Goal: Find specific page/section: Find specific page/section

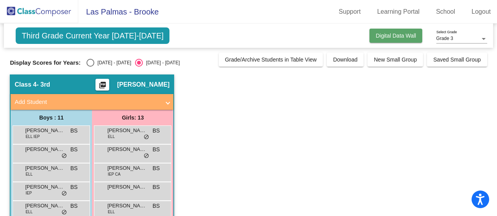
click at [375, 39] on button "Digital Data Wall" at bounding box center [396, 36] width 53 height 14
click at [92, 61] on div "Select an option" at bounding box center [91, 63] width 8 height 8
click at [90, 67] on input "[DATE] - [DATE]" at bounding box center [90, 67] width 0 height 0
radio input "true"
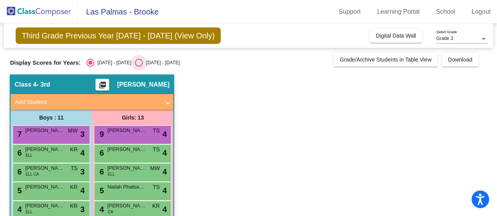
click at [135, 60] on div "Select an option" at bounding box center [139, 63] width 8 height 8
click at [139, 67] on input "[DATE] - [DATE]" at bounding box center [139, 67] width 0 height 0
radio input "true"
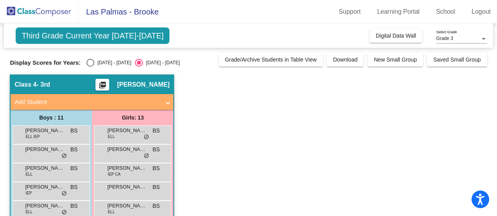
click at [89, 61] on div "Select an option" at bounding box center [91, 63] width 8 height 8
click at [90, 67] on input "[DATE] - [DATE]" at bounding box center [90, 67] width 0 height 0
radio input "true"
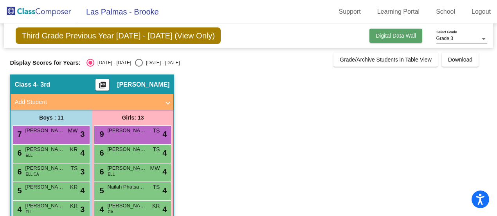
click at [411, 38] on span "Digital Data Wall" at bounding box center [396, 35] width 40 height 6
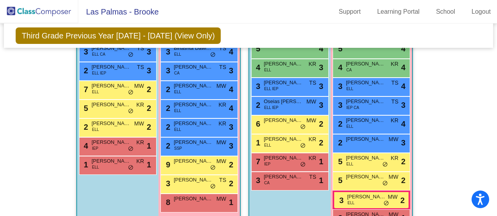
scroll to position [597, 0]
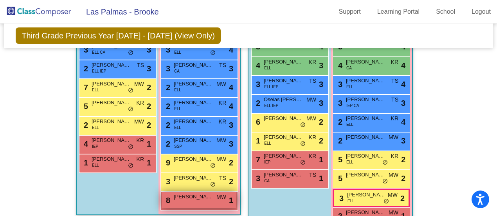
click at [187, 201] on div "8 [PERSON_NAME] MW lock do_not_disturb_alt 1" at bounding box center [199, 200] width 75 height 16
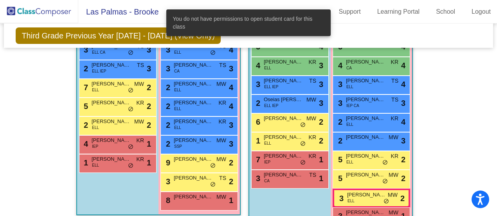
click at [449, 143] on div "Hallway - Hallway Class picture_as_pdf Add Student First Name Last Name Student…" at bounding box center [248, 75] width 477 height 873
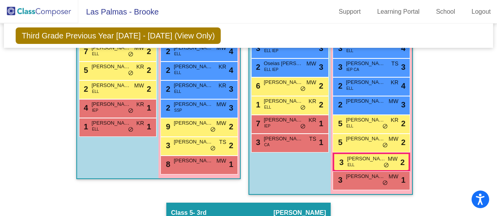
scroll to position [646, 0]
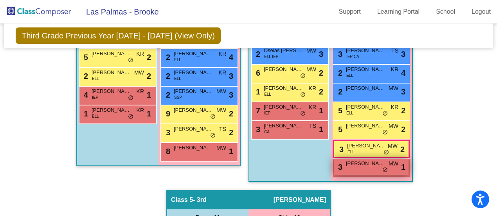
click at [362, 166] on div "3 [PERSON_NAME] MW lock do_not_disturb_alt 1" at bounding box center [371, 167] width 75 height 16
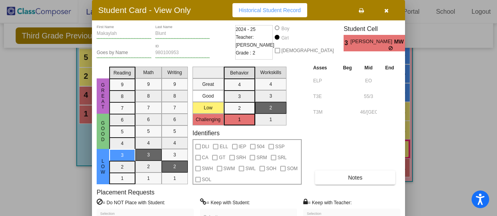
scroll to position [0, 0]
click at [387, 11] on icon "button" at bounding box center [386, 10] width 4 height 5
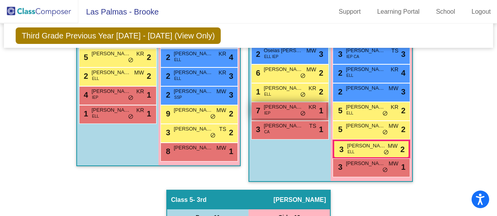
click at [283, 109] on div "7 [PERSON_NAME] IEP KR lock do_not_disturb_alt 1" at bounding box center [289, 110] width 75 height 16
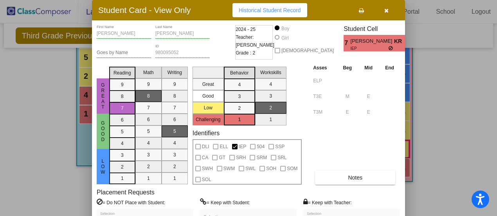
drag, startPoint x: 492, startPoint y: 143, endPoint x: 489, endPoint y: 175, distance: 31.8
click at [489, 175] on div at bounding box center [248, 108] width 497 height 216
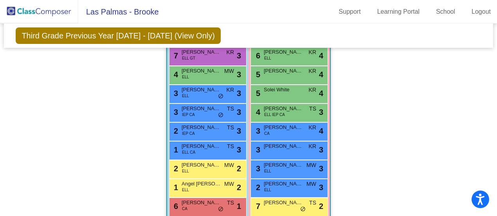
scroll to position [895, 0]
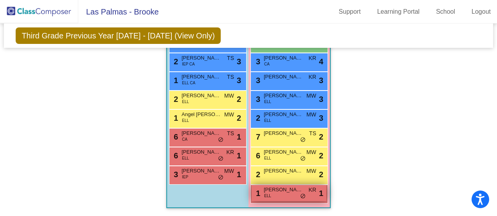
click at [277, 192] on div "1 [PERSON_NAME] [PERSON_NAME] lock do_not_disturb_alt 1" at bounding box center [289, 193] width 75 height 16
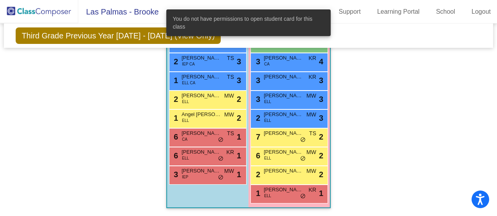
drag, startPoint x: 428, startPoint y: 167, endPoint x: 469, endPoint y: 161, distance: 41.6
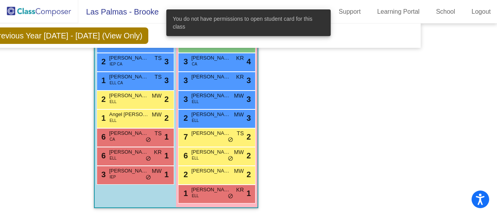
scroll to position [895, 98]
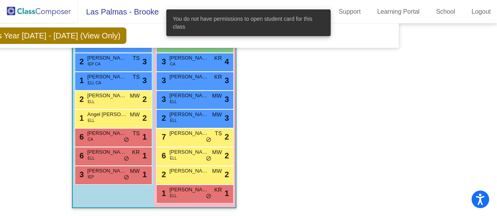
drag, startPoint x: 493, startPoint y: 183, endPoint x: 496, endPoint y: 163, distance: 20.7
click at [496, 163] on mat-sidenav-content "Grade 3 Select Grade Third Grade Previous Year [DATE] - [DATE] (View Only) Add,…" at bounding box center [248, 119] width 497 height 192
click at [414, 163] on mat-sidenav-content "Grade 3 Select Grade Third Grade Previous Year [DATE] - [DATE] (View Only) Add,…" at bounding box center [248, 119] width 497 height 192
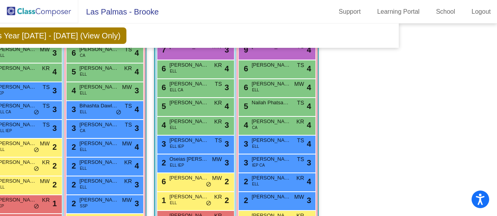
scroll to position [561, 98]
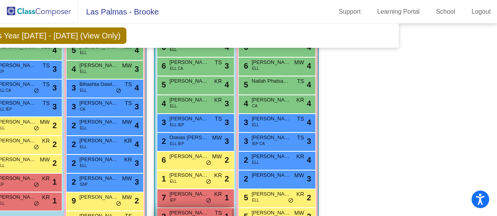
drag, startPoint x: 304, startPoint y: 211, endPoint x: 160, endPoint y: 211, distance: 144.5
click at [0, 0] on div "Boys : 11 7 [PERSON_NAME] MW lock do_not_disturb_alt 3 6 [PERSON_NAME] [PERSON_…" at bounding box center [0, 0] width 0 height 0
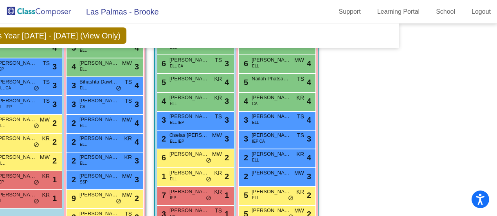
scroll to position [561, 0]
